Goal: Task Accomplishment & Management: Use online tool/utility

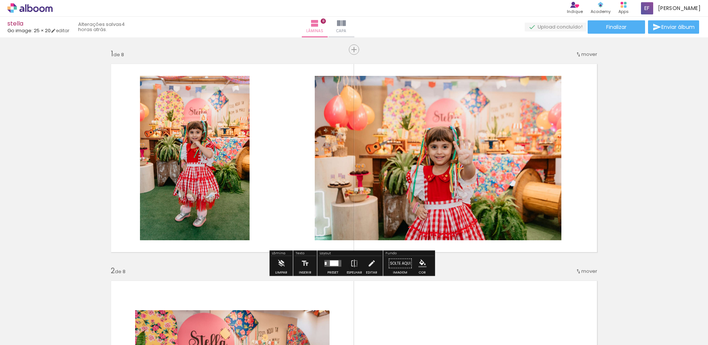
click at [37, 10] on icon at bounding box center [29, 8] width 45 height 10
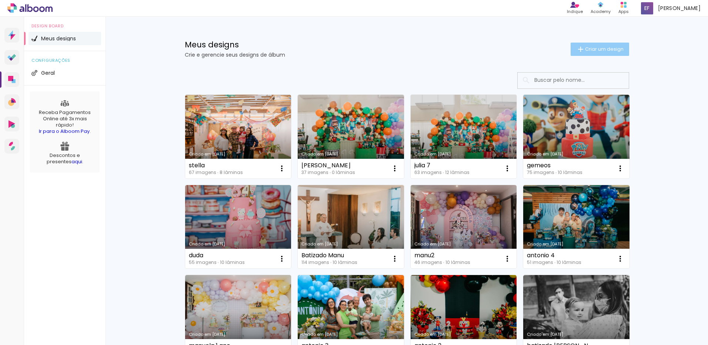
click at [615, 51] on span "Criar um design" at bounding box center [604, 49] width 39 height 5
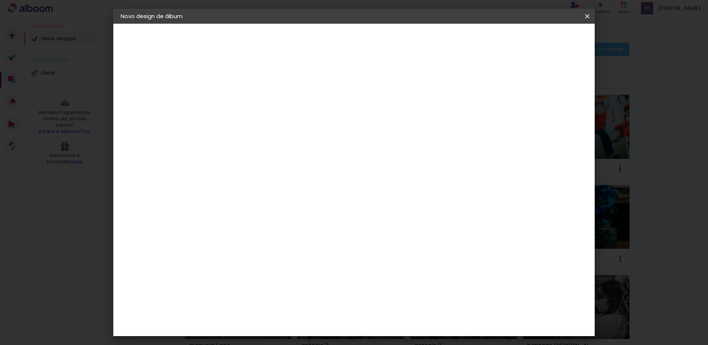
click at [0, 0] on paper-icon-button at bounding box center [0, 0] width 0 height 0
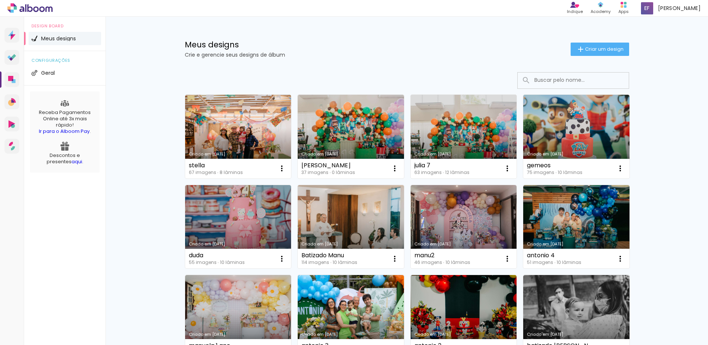
drag, startPoint x: 590, startPoint y: 13, endPoint x: 592, endPoint y: 26, distance: 12.4
click at [590, 14] on body "link( href="../../bower_components/polymer/polymer.html" rel="import" ) picture…" at bounding box center [354, 172] width 708 height 345
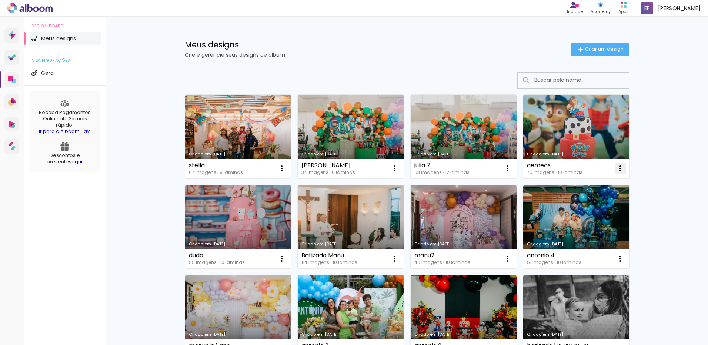
click at [613, 169] on paper-icon-button at bounding box center [620, 168] width 15 height 15
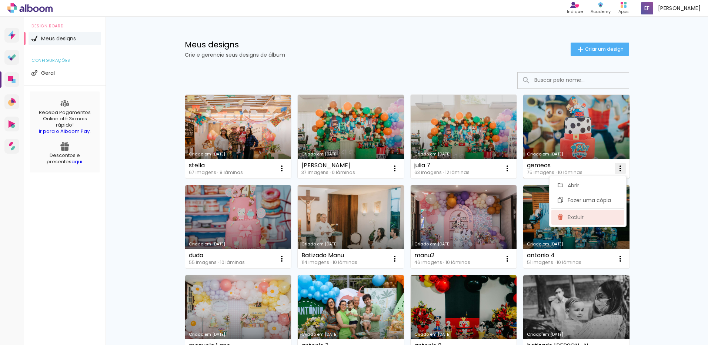
click at [578, 220] on span "Excluir" at bounding box center [576, 217] width 16 height 5
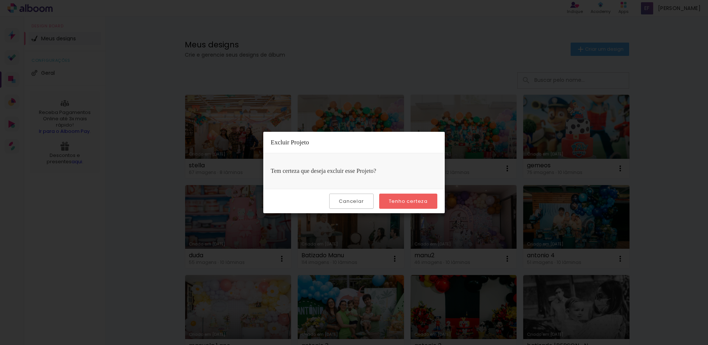
click at [0, 0] on slot "Tenho certeza" at bounding box center [0, 0] width 0 height 0
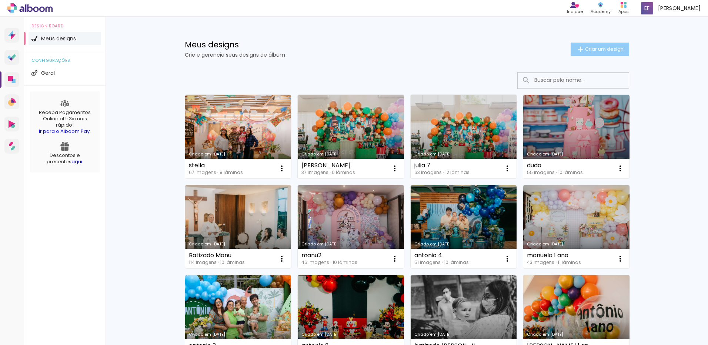
click at [585, 47] on span "Criar um design" at bounding box center [604, 49] width 39 height 5
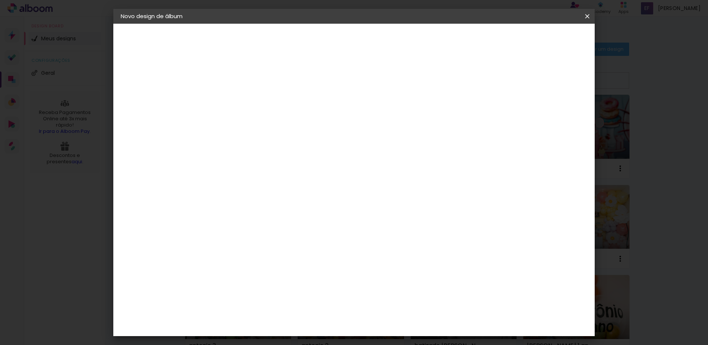
click at [242, 96] on input at bounding box center [242, 99] width 0 height 11
click at [0, 0] on paper-icon-button at bounding box center [0, 0] width 0 height 0
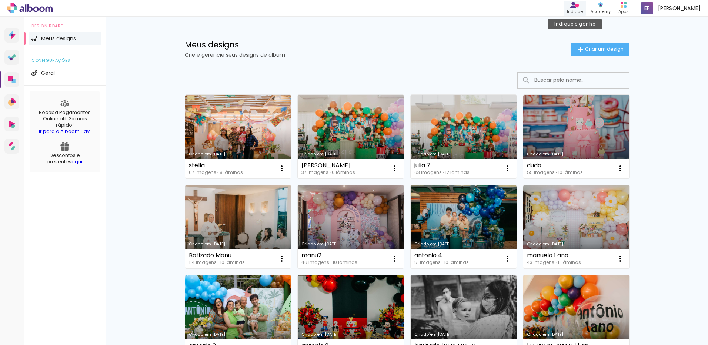
click at [586, 14] on link "Indique" at bounding box center [575, 8] width 22 height 15
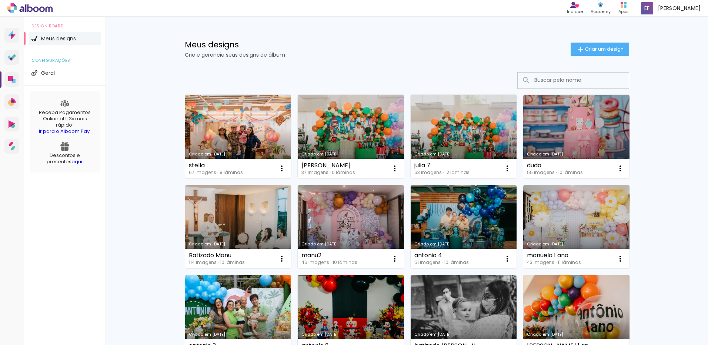
click at [248, 111] on link "Criado em [DATE]" at bounding box center [238, 137] width 106 height 84
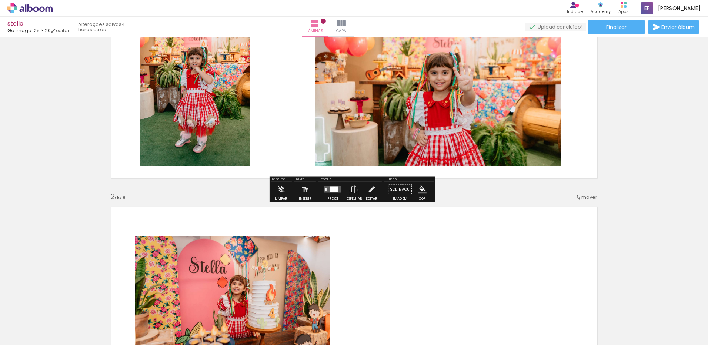
scroll to position [111, 0]
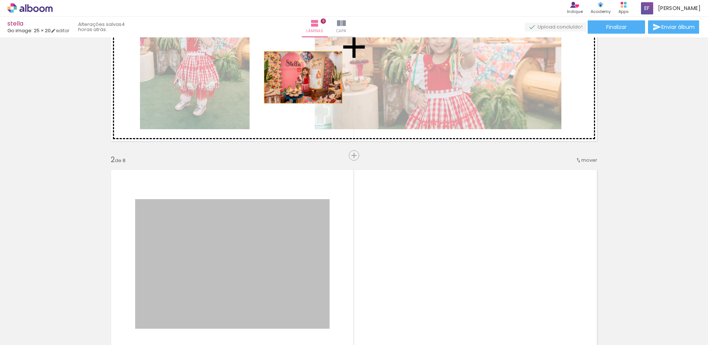
drag, startPoint x: 254, startPoint y: 231, endPoint x: 300, endPoint y: 77, distance: 160.7
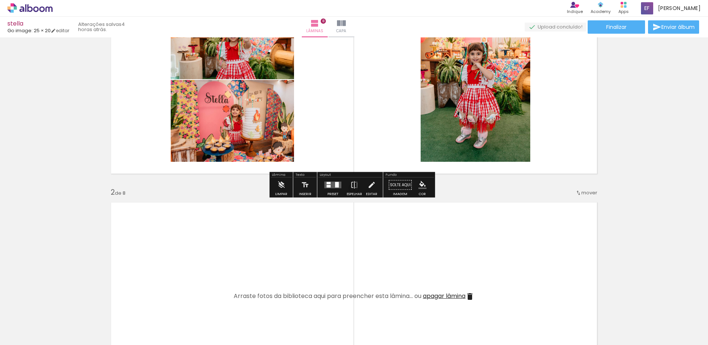
scroll to position [74, 0]
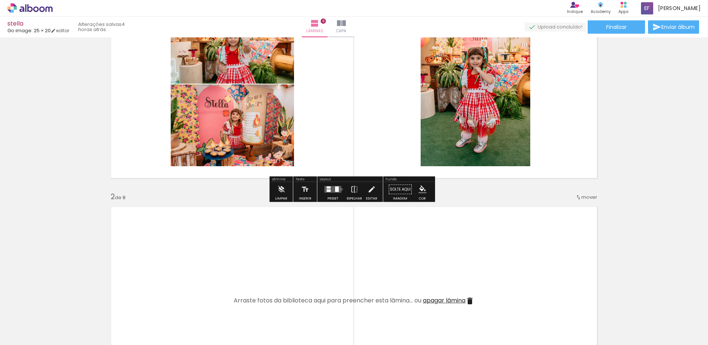
click at [340, 189] on div at bounding box center [333, 189] width 20 height 15
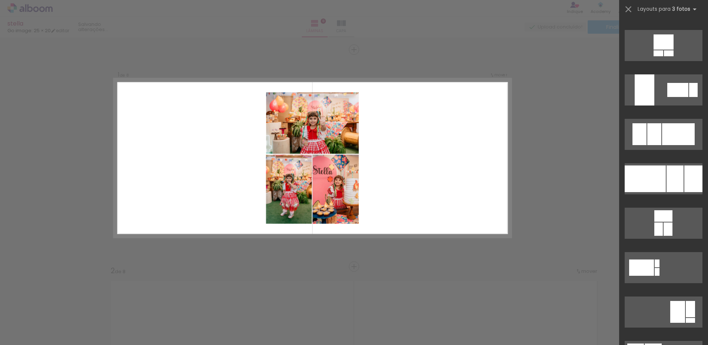
scroll to position [1851, 0]
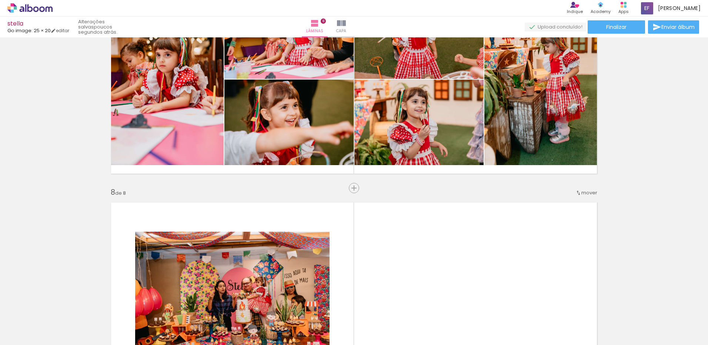
scroll to position [1370, 0]
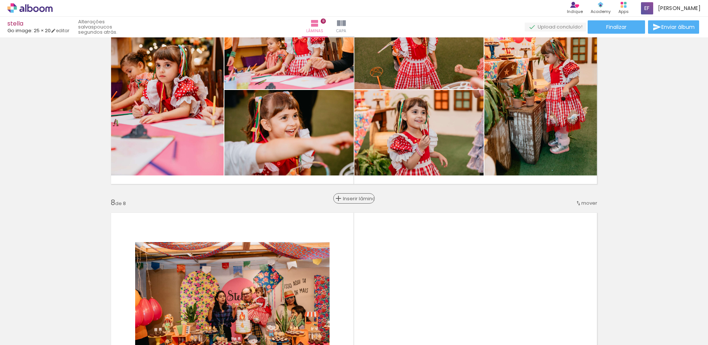
click at [350, 197] on span "Inserir lâmina" at bounding box center [357, 198] width 29 height 5
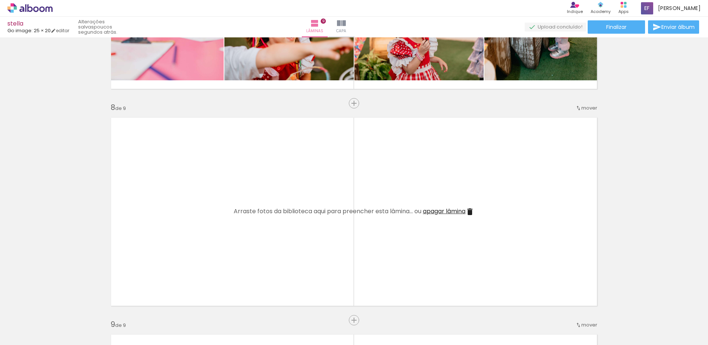
scroll to position [1481, 0]
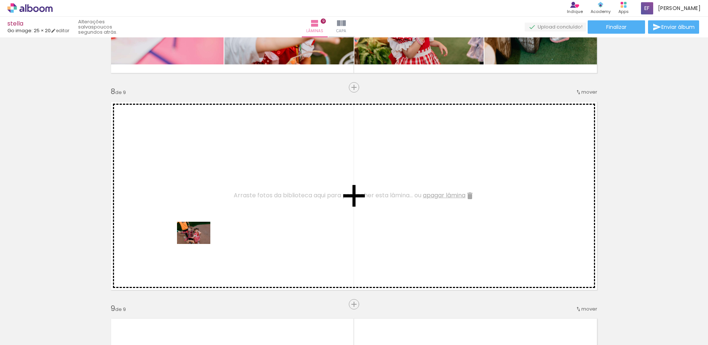
drag, startPoint x: 128, startPoint y: 290, endPoint x: 199, endPoint y: 244, distance: 84.8
click at [199, 244] on quentale-workspace at bounding box center [354, 172] width 708 height 345
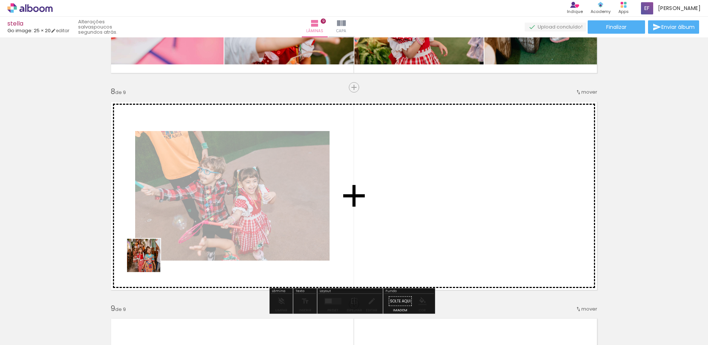
drag, startPoint x: 79, startPoint y: 323, endPoint x: 189, endPoint y: 234, distance: 141.6
click at [189, 234] on quentale-workspace at bounding box center [354, 172] width 708 height 345
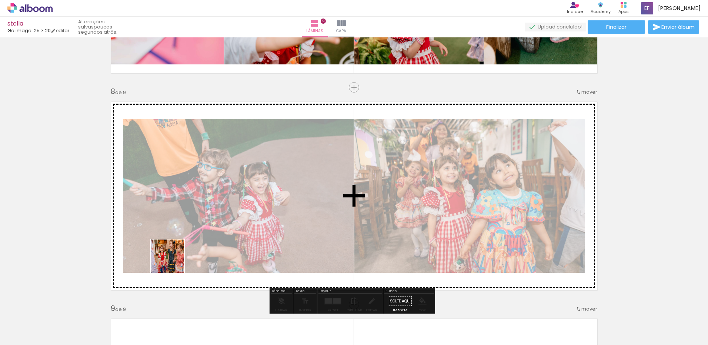
drag, startPoint x: 94, startPoint y: 317, endPoint x: 210, endPoint y: 244, distance: 136.3
click at [210, 244] on quentale-workspace at bounding box center [354, 172] width 708 height 345
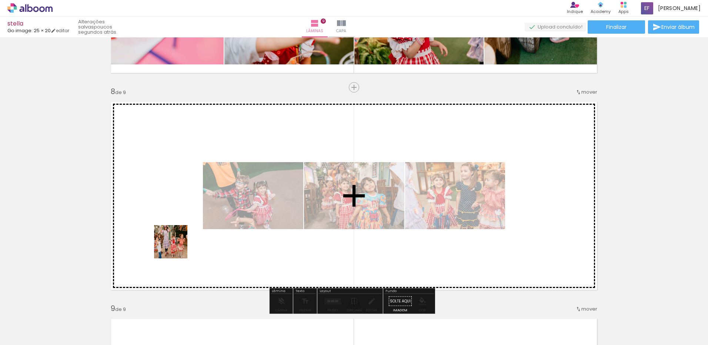
drag, startPoint x: 85, startPoint y: 317, endPoint x: 153, endPoint y: 294, distance: 71.1
click at [214, 227] on quentale-workspace at bounding box center [354, 172] width 708 height 345
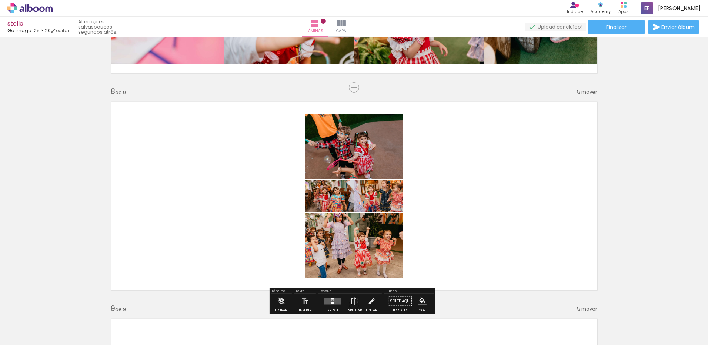
drag, startPoint x: 113, startPoint y: 318, endPoint x: 251, endPoint y: 221, distance: 169.1
click at [223, 231] on quentale-workspace at bounding box center [354, 172] width 708 height 345
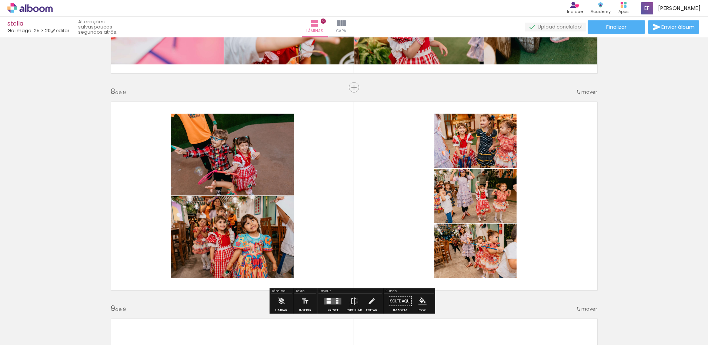
drag, startPoint x: 78, startPoint y: 314, endPoint x: 242, endPoint y: 218, distance: 190.0
click at [241, 218] on quentale-workspace at bounding box center [354, 172] width 708 height 345
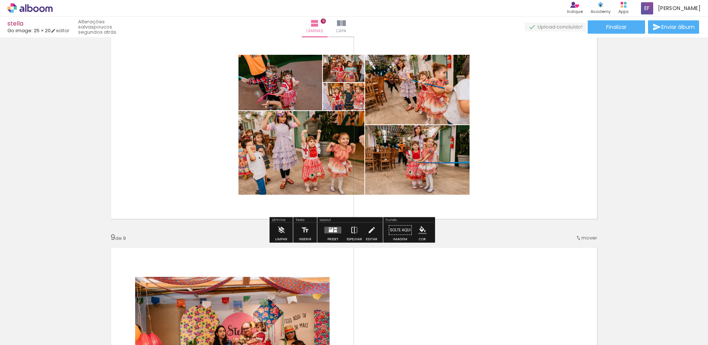
scroll to position [1555, 0]
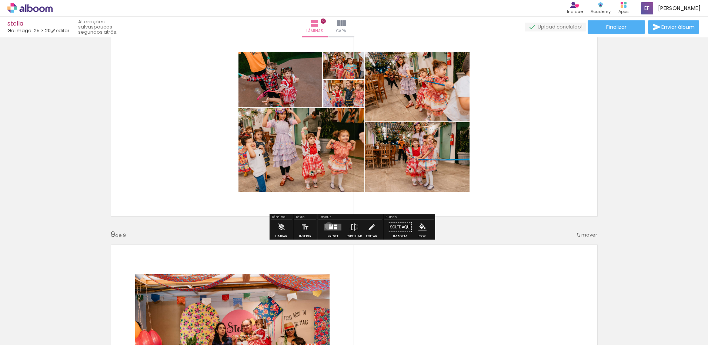
drag, startPoint x: 327, startPoint y: 226, endPoint x: 622, endPoint y: 132, distance: 309.3
click at [327, 226] on quentale-layouter at bounding box center [332, 227] width 17 height 7
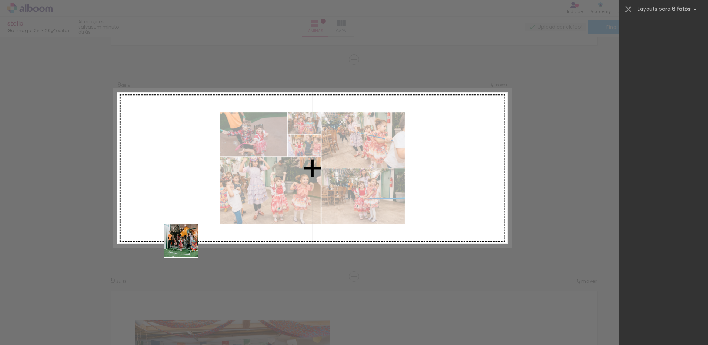
scroll to position [0, 0]
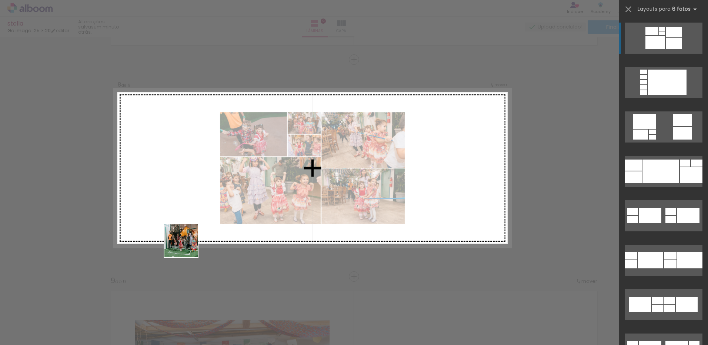
drag, startPoint x: 80, startPoint y: 316, endPoint x: 226, endPoint y: 226, distance: 171.4
click at [226, 226] on quentale-workspace at bounding box center [354, 172] width 708 height 345
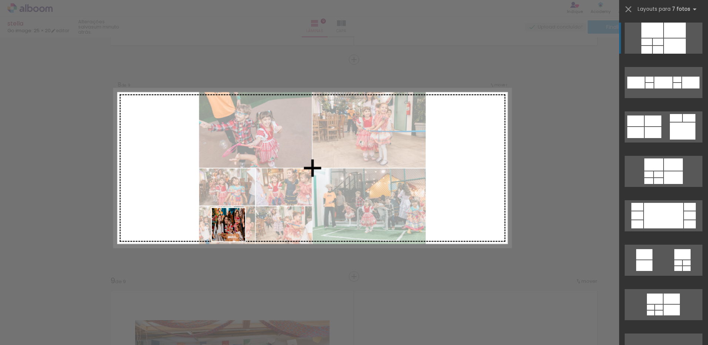
drag, startPoint x: 78, startPoint y: 321, endPoint x: 246, endPoint y: 217, distance: 197.2
click at [236, 230] on quentale-workspace at bounding box center [354, 172] width 708 height 345
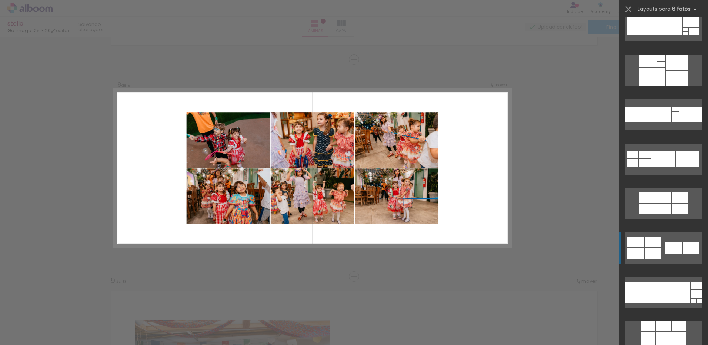
scroll to position [2133, 0]
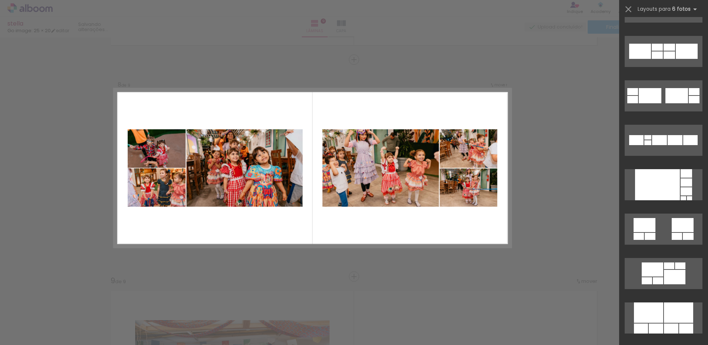
scroll to position [185, 0]
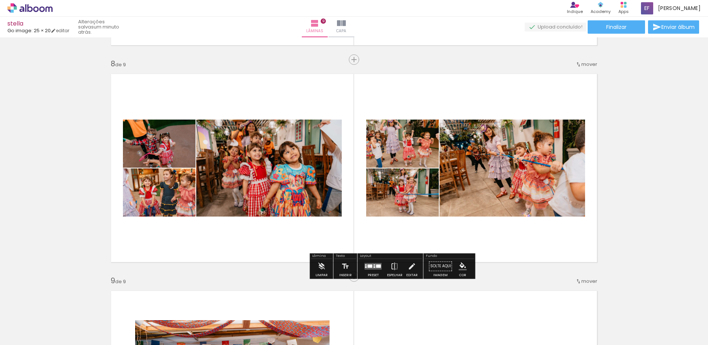
click at [364, 274] on paper-button "Preset" at bounding box center [373, 268] width 24 height 19
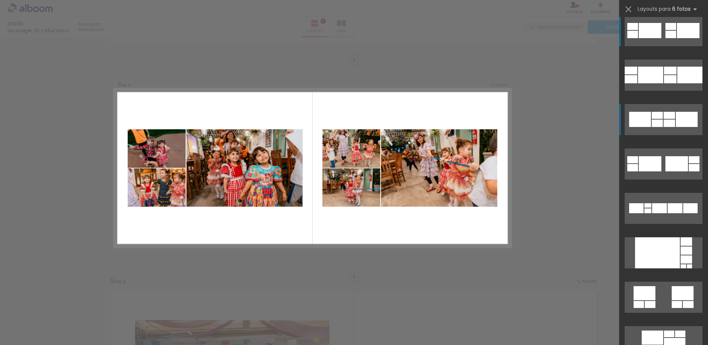
scroll to position [178, 0]
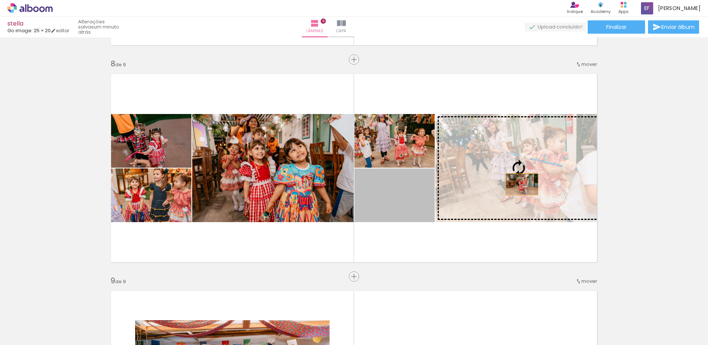
drag, startPoint x: 401, startPoint y: 192, endPoint x: 519, endPoint y: 184, distance: 118.4
click at [0, 0] on slot at bounding box center [0, 0] width 0 height 0
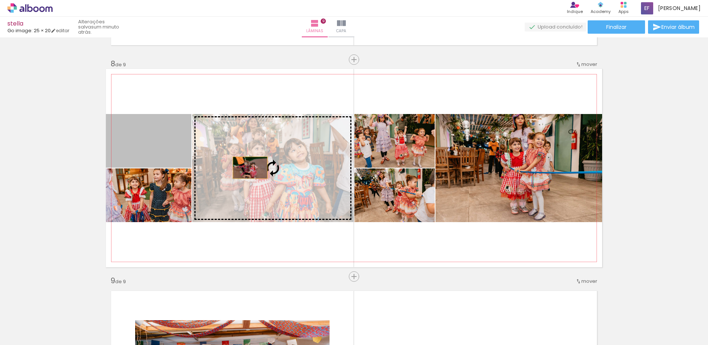
drag, startPoint x: 166, startPoint y: 154, endPoint x: 247, endPoint y: 168, distance: 82.2
click at [0, 0] on slot at bounding box center [0, 0] width 0 height 0
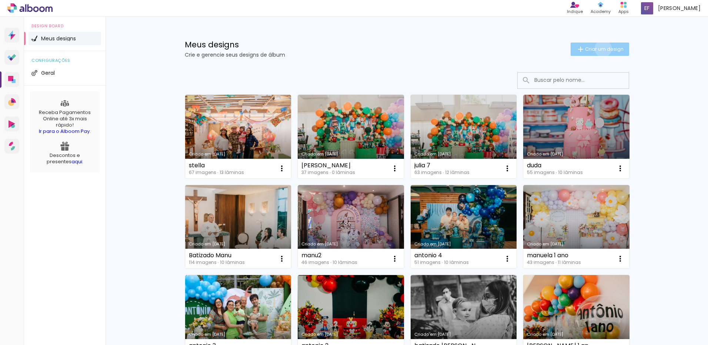
click at [599, 49] on span "Criar um design" at bounding box center [604, 49] width 39 height 5
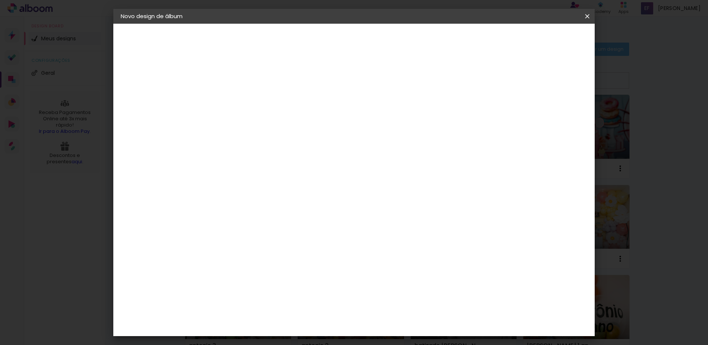
click at [0, 0] on paper-input-container "Título do álbum" at bounding box center [0, 0] width 0 height 0
click at [242, 103] on input at bounding box center [242, 99] width 0 height 11
type input "erika"
type paper-input "erika"
type input "erika2"
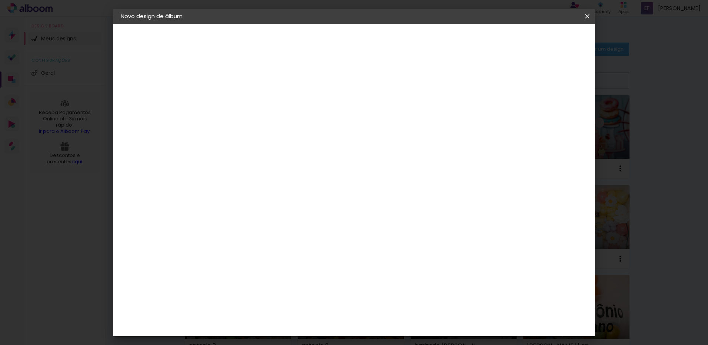
type paper-input "erika2"
click at [0, 0] on header "Informações Dê um título ao seu álbum. Avançar" at bounding box center [0, 0] width 0 height 0
click at [318, 43] on paper-button "Avançar" at bounding box center [299, 39] width 36 height 13
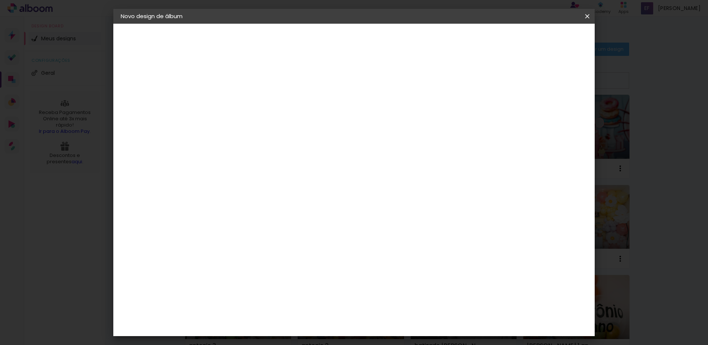
scroll to position [667, 0]
click at [270, 277] on paper-item "Go image" at bounding box center [261, 286] width 80 height 19
click at [0, 0] on slot "Avançar" at bounding box center [0, 0] width 0 height 0
click at [271, 123] on input "text" at bounding box center [256, 128] width 29 height 11
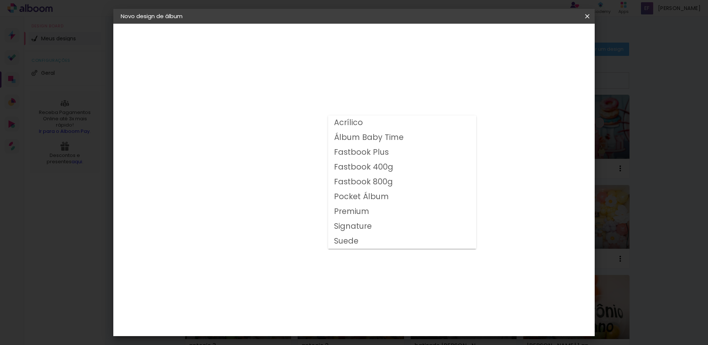
click at [391, 166] on paper-item "Fastbook 400g" at bounding box center [402, 167] width 148 height 15
type input "Fastbook 400g"
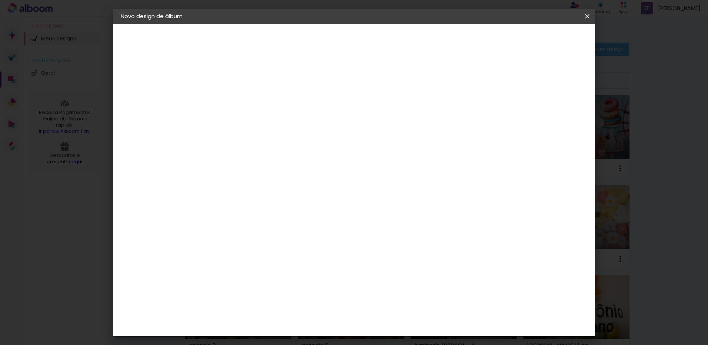
scroll to position [111, 0]
click at [292, 274] on span "30 × 30" at bounding box center [274, 286] width 34 height 24
click at [0, 0] on slot "Avançar" at bounding box center [0, 0] width 0 height 0
type input "1"
type paper-input "1"
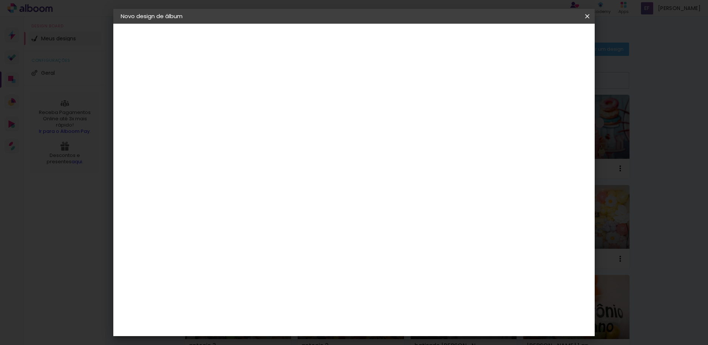
click at [248, 83] on input "1" at bounding box center [236, 79] width 26 height 9
click at [541, 41] on span "Iniciar design" at bounding box center [524, 39] width 34 height 5
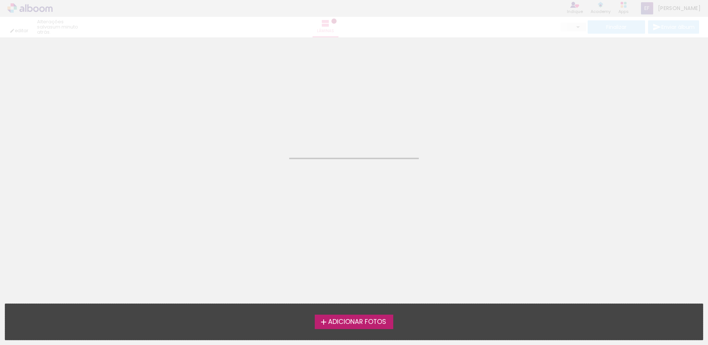
click at [334, 323] on span "Adicionar Fotos" at bounding box center [357, 322] width 58 height 7
click at [0, 0] on input "file" at bounding box center [0, 0] width 0 height 0
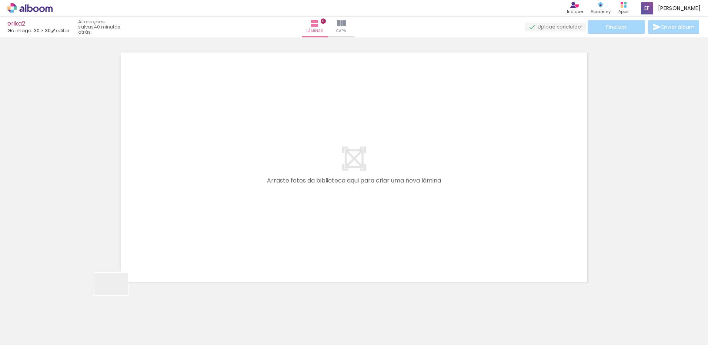
drag, startPoint x: 83, startPoint y: 322, endPoint x: 197, endPoint y: 245, distance: 137.9
click at [197, 245] on quentale-workspace at bounding box center [354, 172] width 708 height 345
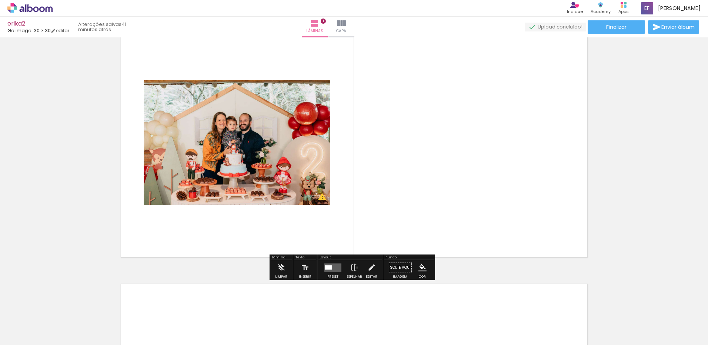
scroll to position [47, 0]
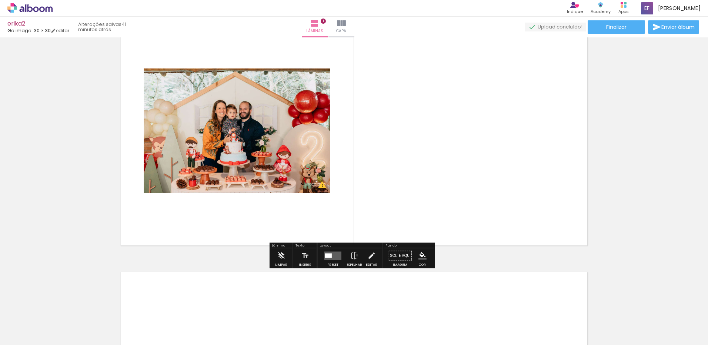
click at [19, 323] on input "Todas as fotos" at bounding box center [21, 323] width 28 height 6
drag, startPoint x: 27, startPoint y: 321, endPoint x: 96, endPoint y: 305, distance: 70.3
click at [0, 0] on slot "Não utilizadas" at bounding box center [0, 0] width 0 height 0
type input "Não utilizadas"
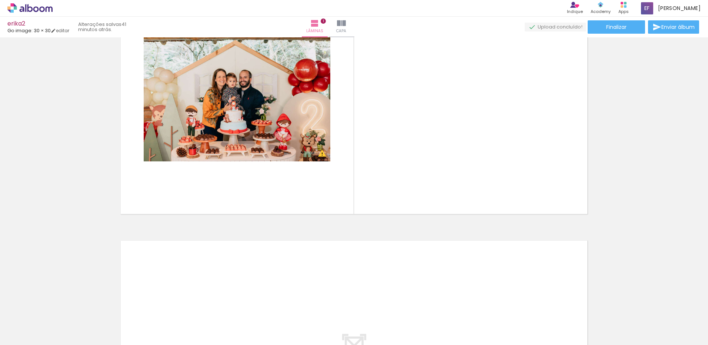
scroll to position [158, 0]
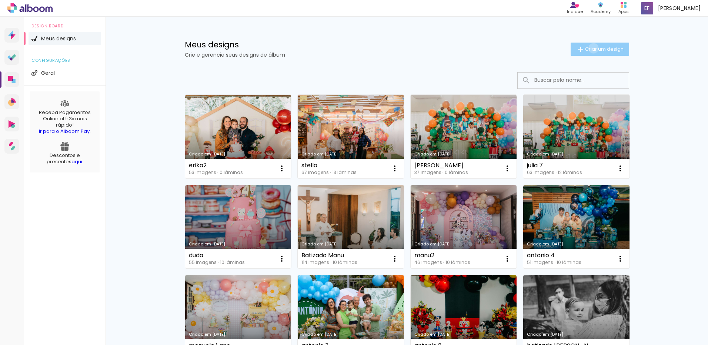
click at [589, 48] on span "Criar um design" at bounding box center [604, 49] width 39 height 5
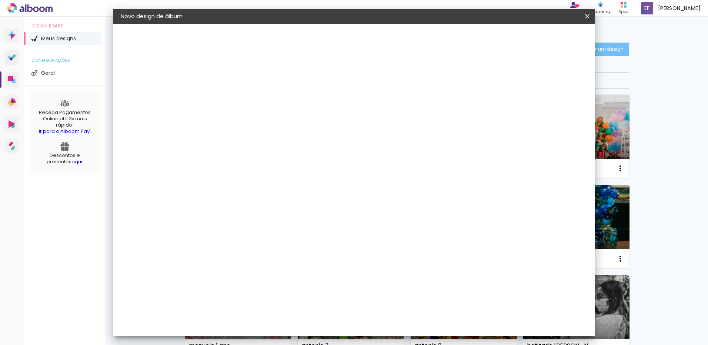
click at [0, 0] on div at bounding box center [0, 0] width 0 height 0
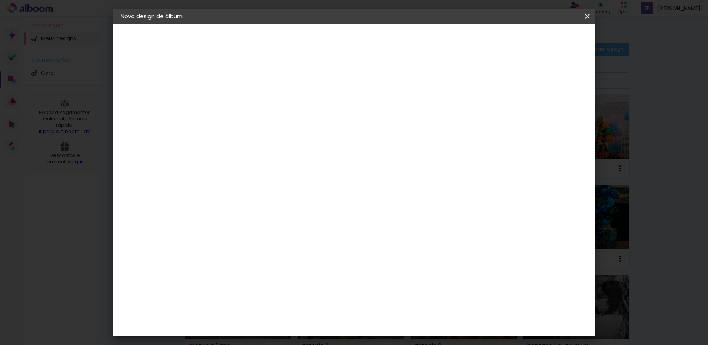
type input "gemeos"
type paper-input "gemeos"
click at [0, 0] on header "Informações Dê um título ao seu álbum. Avançar" at bounding box center [0, 0] width 0 height 0
click at [318, 34] on paper-button "Avançar" at bounding box center [299, 39] width 36 height 13
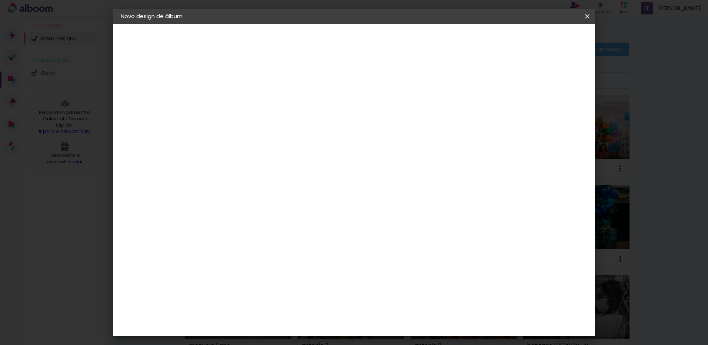
click at [301, 156] on div "G" at bounding box center [261, 161] width 80 height 10
click at [255, 170] on div "Go image" at bounding box center [246, 176] width 18 height 12
click at [391, 32] on header "Fornecedor Escolha um fornecedor ou avance com o tamanho livre. Voltar Avançar" at bounding box center [301, 46] width 182 height 44
click at [380, 35] on paper-button "Avançar" at bounding box center [362, 39] width 36 height 13
click at [301, 110] on div "Opções disponíveis Acrílico Álbum Baby Time Fastbook Plus Fastbook 400g Fastboo…" at bounding box center [261, 141] width 80 height 138
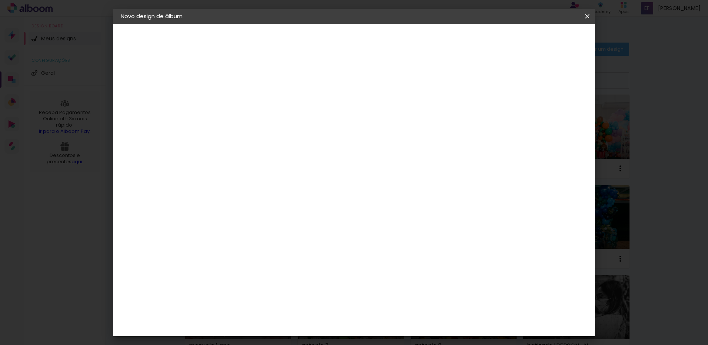
click at [271, 123] on input "text" at bounding box center [256, 128] width 29 height 11
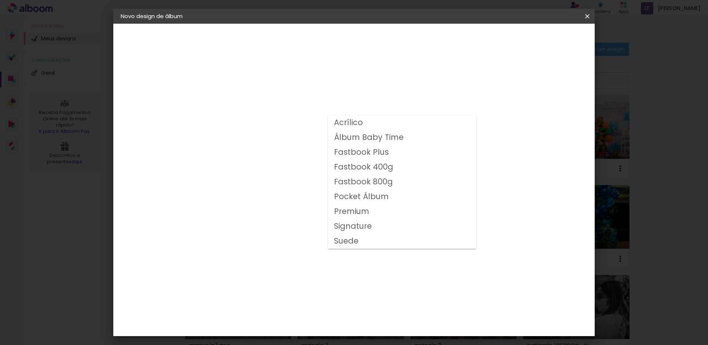
click at [403, 165] on paper-item "Fastbook 400g" at bounding box center [402, 167] width 148 height 15
type input "Fastbook 400g"
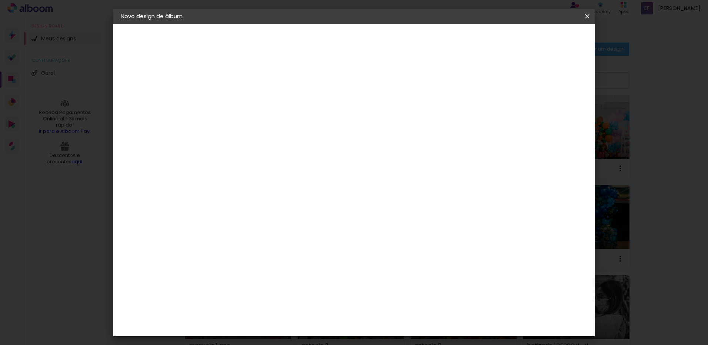
scroll to position [111, 0]
click at [319, 230] on span "20 × 20 cm" at bounding box center [305, 242] width 27 height 24
click at [363, 43] on paper-button "Avançar" at bounding box center [344, 39] width 36 height 13
type input "1"
type paper-input "1"
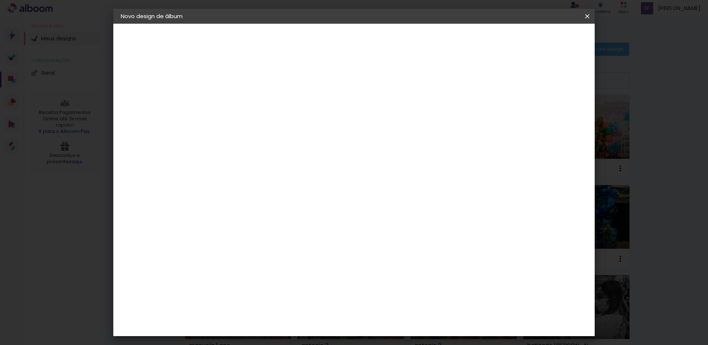
click at [245, 81] on input "1" at bounding box center [236, 79] width 26 height 9
click at [548, 45] on paper-button "Iniciar design" at bounding box center [524, 39] width 49 height 13
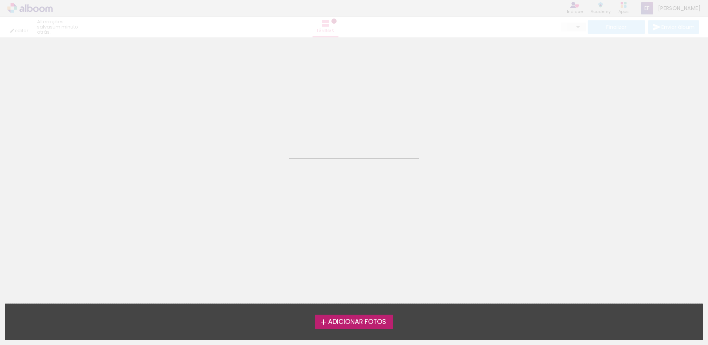
click at [337, 317] on label "Adicionar Fotos" at bounding box center [354, 322] width 79 height 14
click at [0, 0] on input "file" at bounding box center [0, 0] width 0 height 0
